Goal: Find specific page/section: Find specific page/section

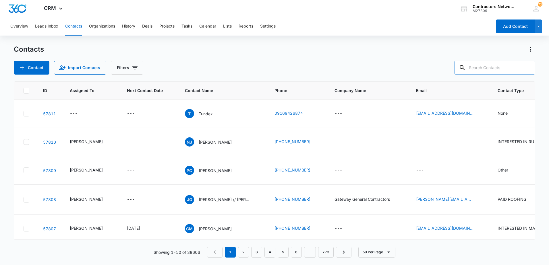
click at [479, 68] on input "text" at bounding box center [494, 68] width 81 height 14
type input "[PHONE_NUMBER]"
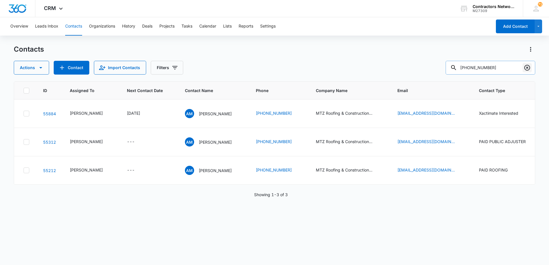
click at [526, 68] on icon "Clear" at bounding box center [527, 67] width 7 height 7
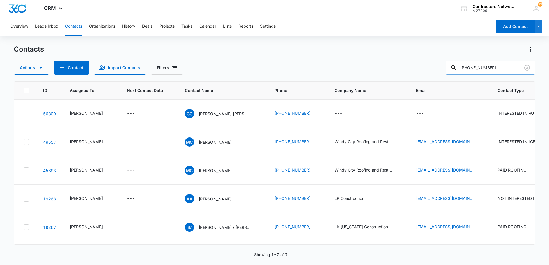
click at [474, 69] on input "[PHONE_NUMBER]" at bounding box center [491, 68] width 90 height 14
click at [482, 71] on input "708325-6724" at bounding box center [491, 68] width 90 height 14
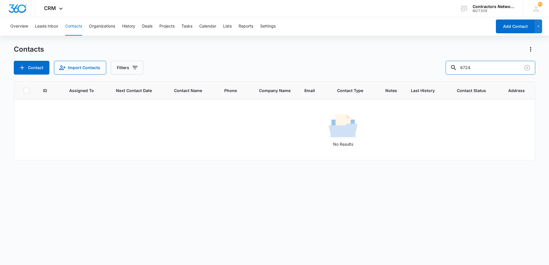
drag, startPoint x: 480, startPoint y: 69, endPoint x: 430, endPoint y: 72, distance: 49.5
click at [430, 72] on div "Contact Import Contacts Filters 6724" at bounding box center [275, 68] width 522 height 14
type input "6724"
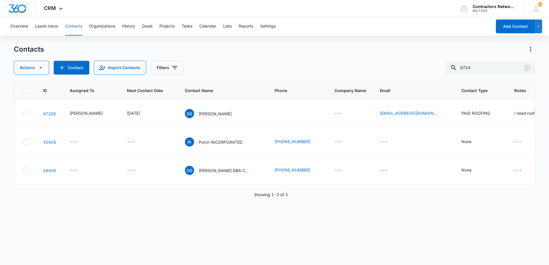
click at [79, 25] on button "Contacts" at bounding box center [73, 26] width 17 height 18
click at [527, 69] on icon "Clear" at bounding box center [527, 67] width 7 height 7
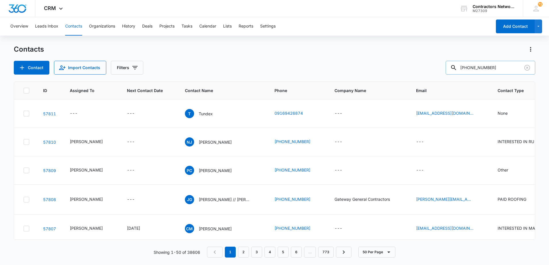
type input "[PHONE_NUMBER]"
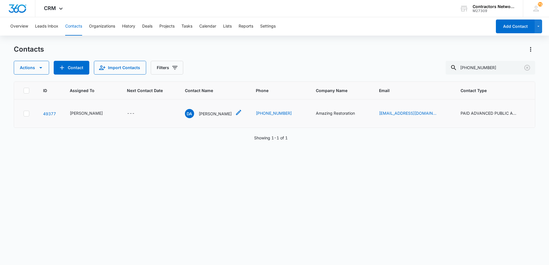
click at [222, 117] on p "[PERSON_NAME]" at bounding box center [215, 114] width 33 height 6
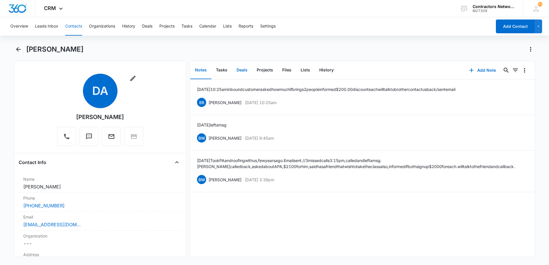
click at [242, 67] on button "Deals" at bounding box center [242, 70] width 20 height 18
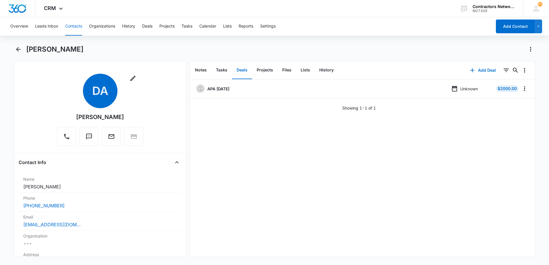
click at [79, 20] on button "Contacts" at bounding box center [73, 26] width 17 height 18
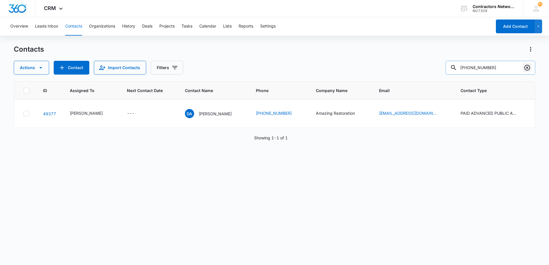
click at [527, 67] on icon "Clear" at bounding box center [527, 68] width 6 height 6
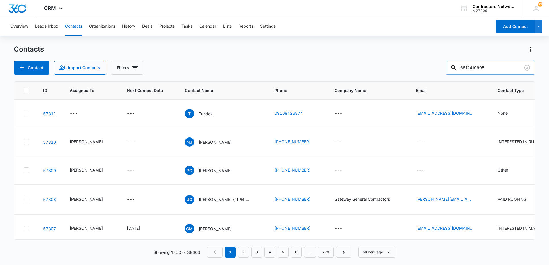
type input "6612410905"
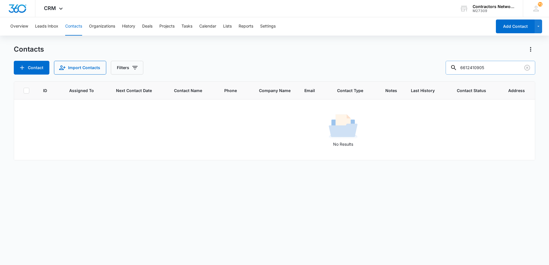
click at [473, 70] on input "6612410905" at bounding box center [491, 68] width 90 height 14
click at [529, 69] on icon "Clear" at bounding box center [527, 68] width 6 height 6
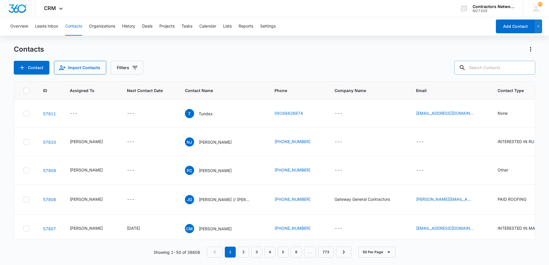
click at [517, 74] on input "text" at bounding box center [494, 68] width 81 height 14
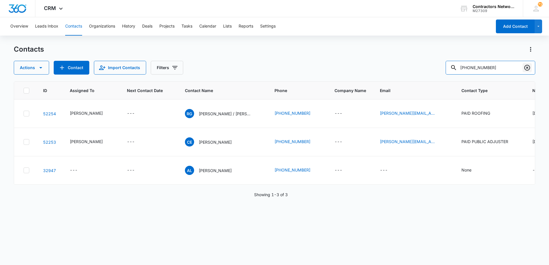
type input "[PHONE_NUMBER]"
click at [527, 72] on button "Clear" at bounding box center [527, 67] width 9 height 9
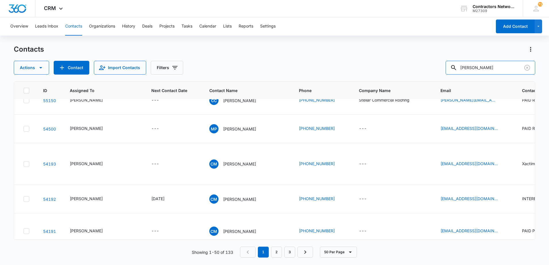
scroll to position [546, 0]
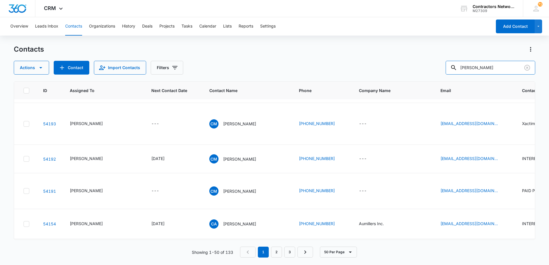
type input "[PERSON_NAME]"
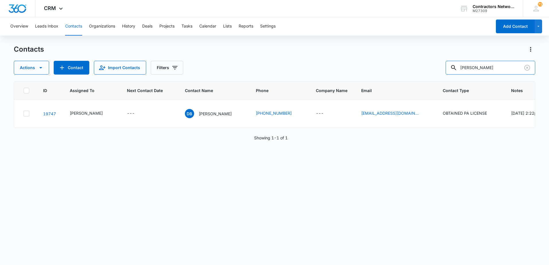
scroll to position [0, 0]
click at [526, 69] on icon "Clear" at bounding box center [527, 67] width 7 height 7
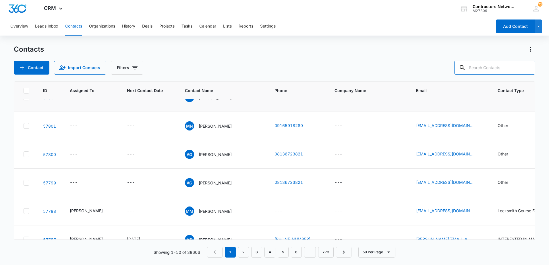
scroll to position [230, 0]
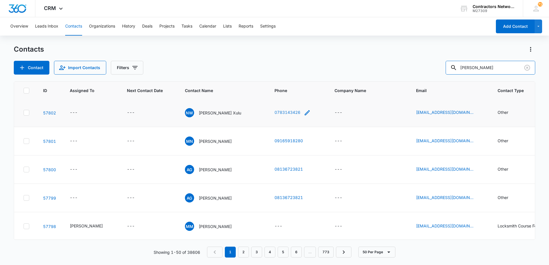
type input "[PERSON_NAME]"
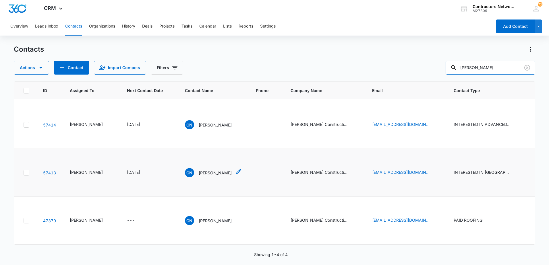
scroll to position [75, 0]
click at [433, 169] on icon "Email - cnunnally29@gmail.com cnunnally29@gmail.com - Select to Edit Field" at bounding box center [436, 172] width 7 height 7
click at [414, 123] on input "[EMAIL_ADDRESS][DOMAIN_NAME]" at bounding box center [398, 123] width 72 height 14
click at [413, 121] on input "[EMAIL_ADDRESS][DOMAIN_NAME]" at bounding box center [398, 123] width 72 height 14
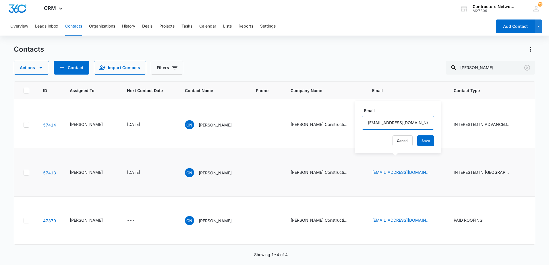
click at [393, 122] on input "[EMAIL_ADDRESS][DOMAIN_NAME]" at bounding box center [398, 123] width 72 height 14
